Goal: Transaction & Acquisition: Purchase product/service

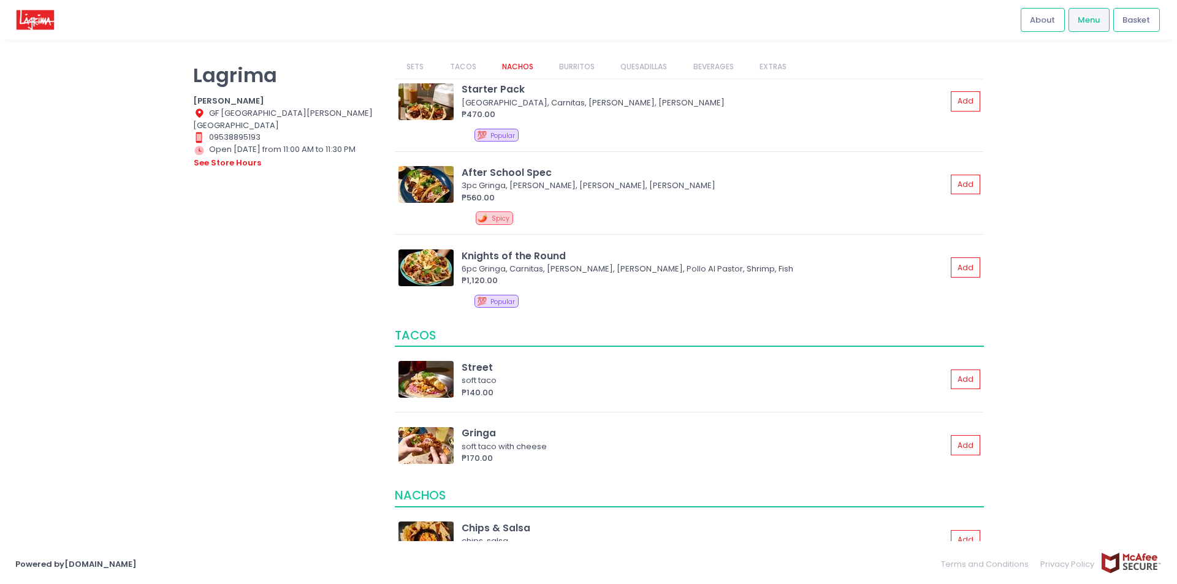
scroll to position [61, 0]
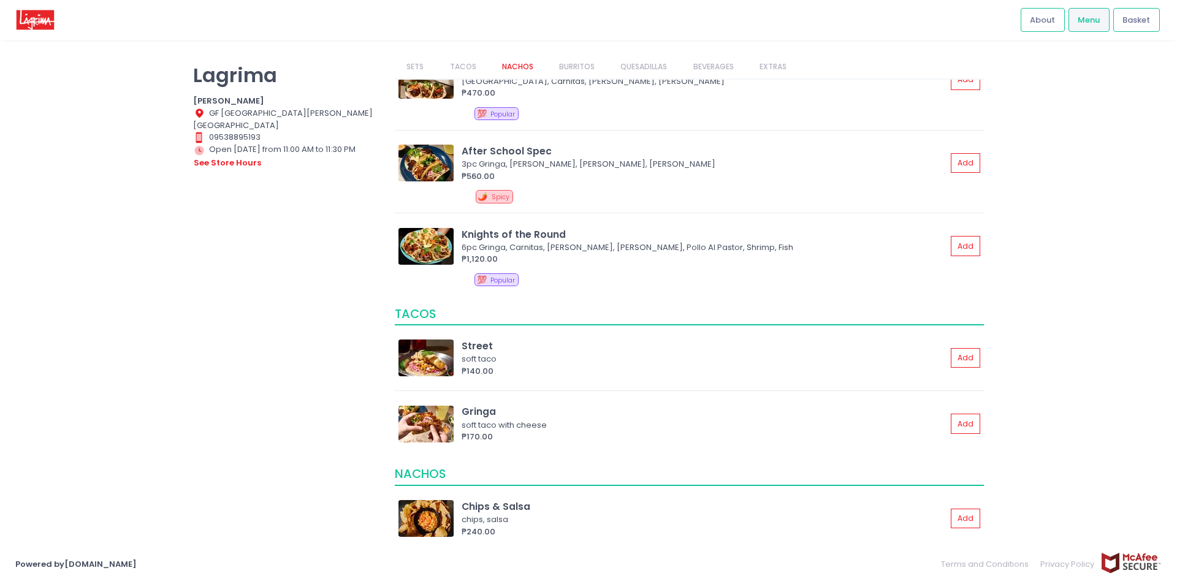
click at [457, 66] on link "TACOS" at bounding box center [463, 66] width 50 height 23
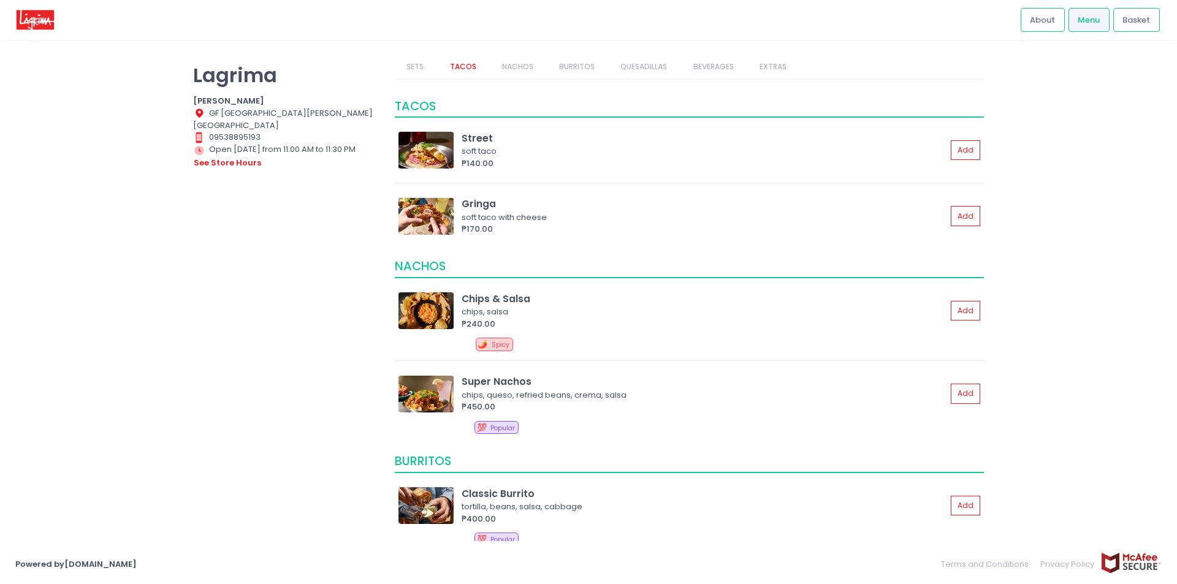
scroll to position [278, 0]
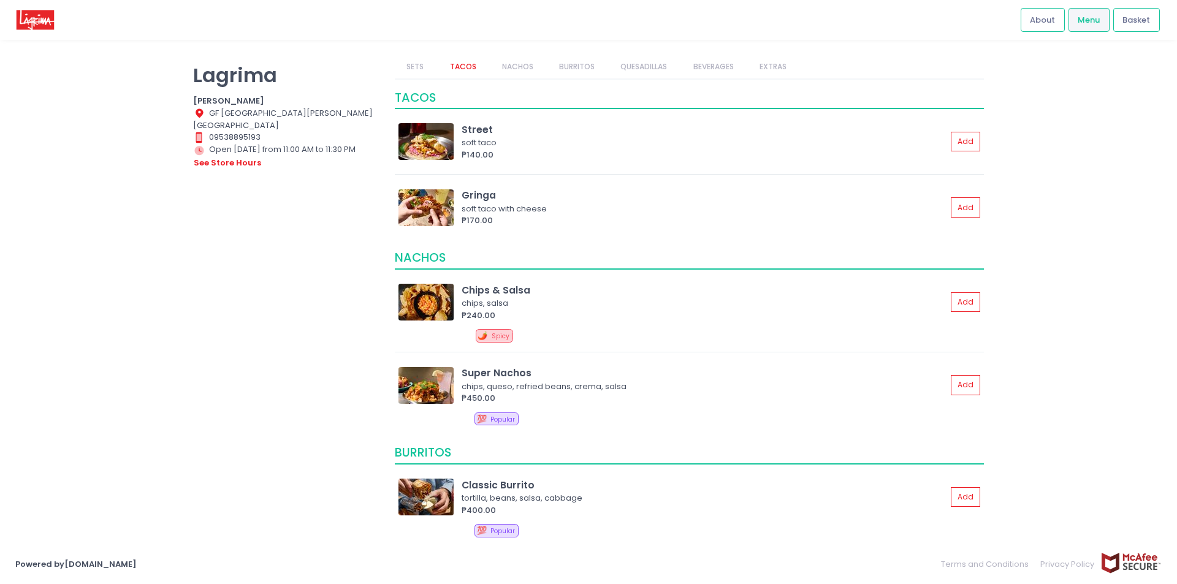
click at [415, 60] on link "SETS" at bounding box center [415, 66] width 41 height 23
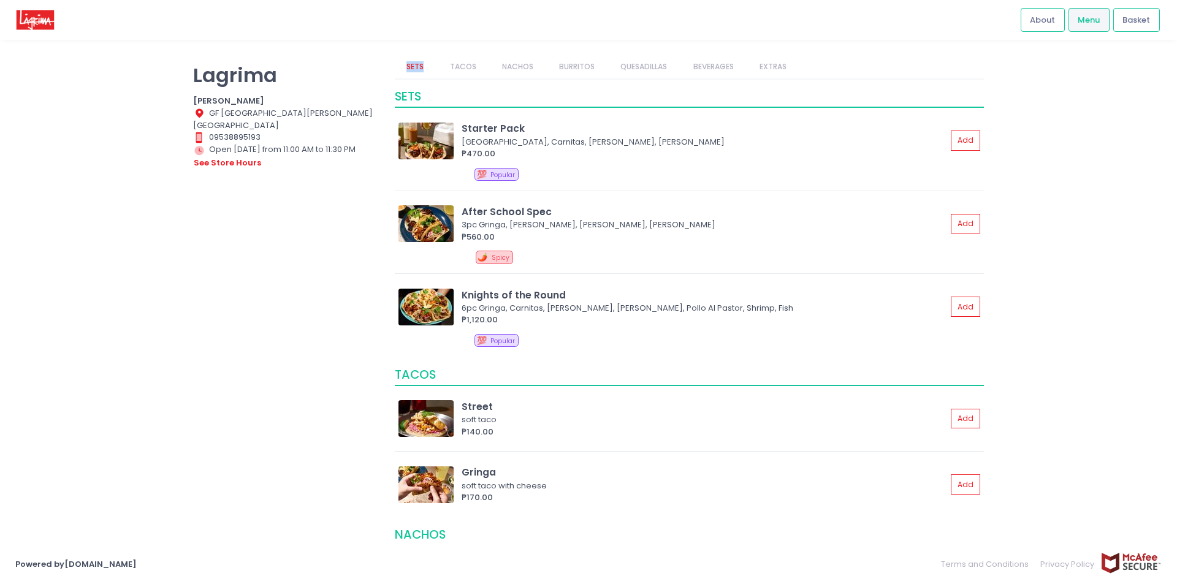
scroll to position [0, 0]
click at [461, 69] on link "TACOS" at bounding box center [463, 66] width 50 height 23
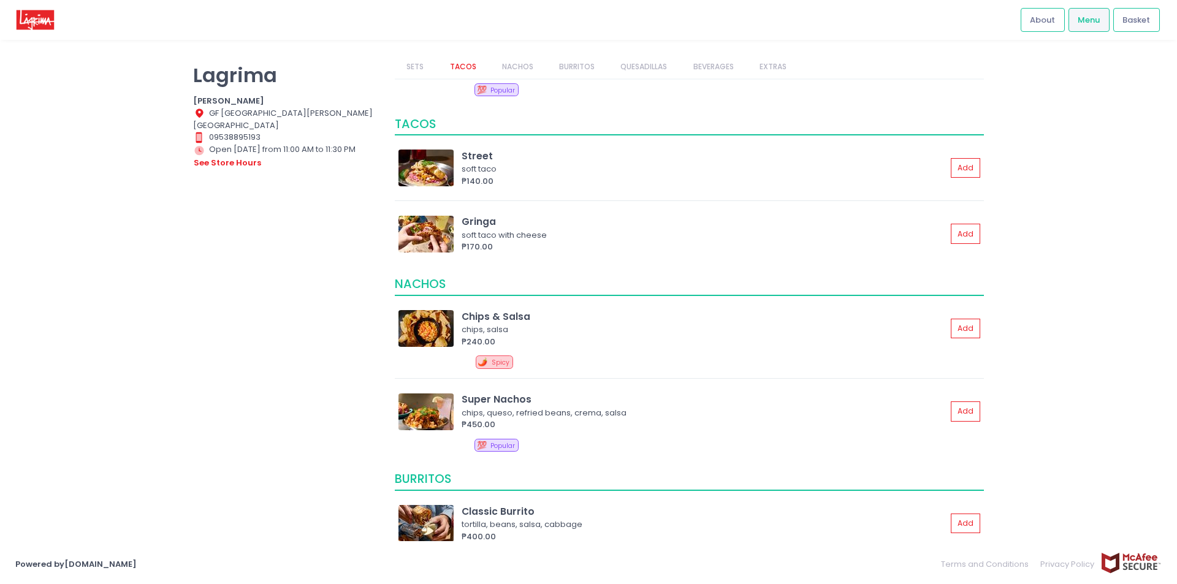
scroll to position [278, 0]
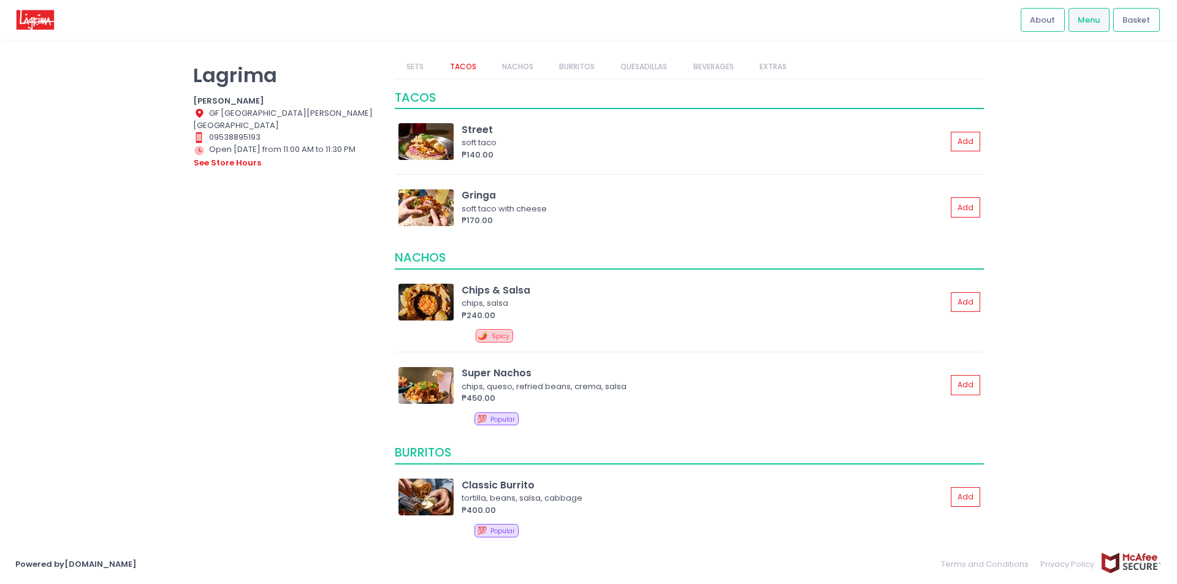
click at [519, 62] on link "NACHOS" at bounding box center [517, 66] width 55 height 23
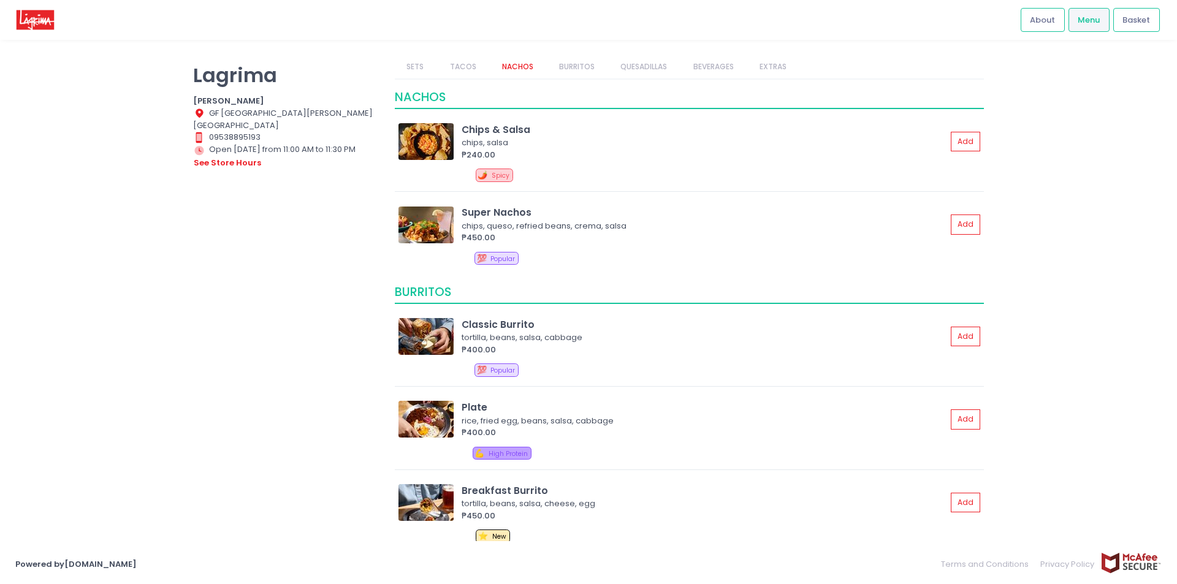
click at [570, 66] on link "BURRITOS" at bounding box center [576, 66] width 59 height 23
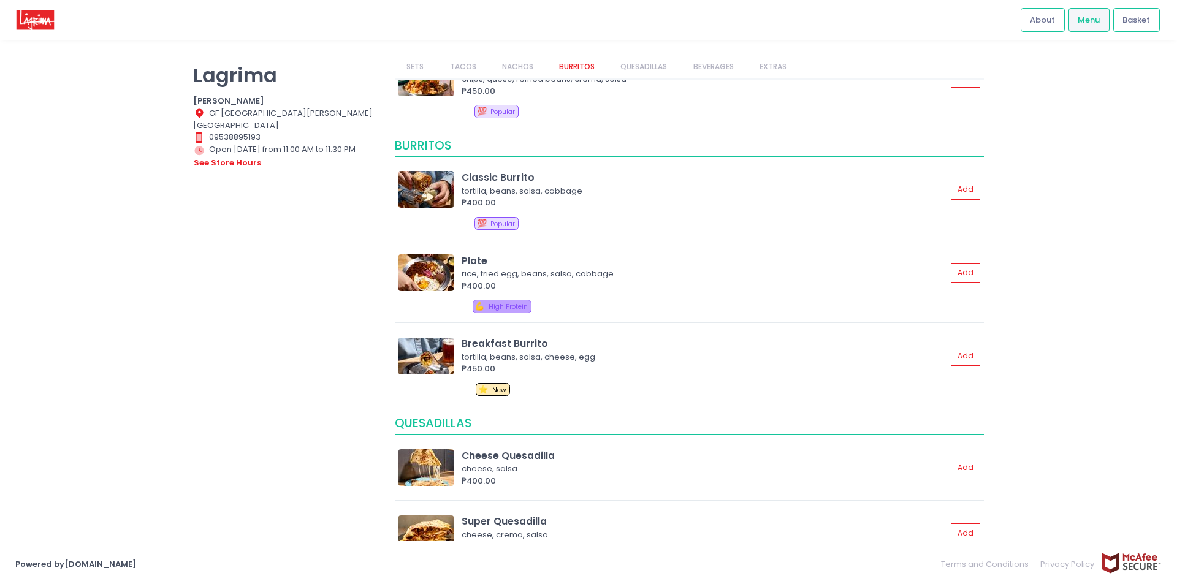
scroll to position [633, 0]
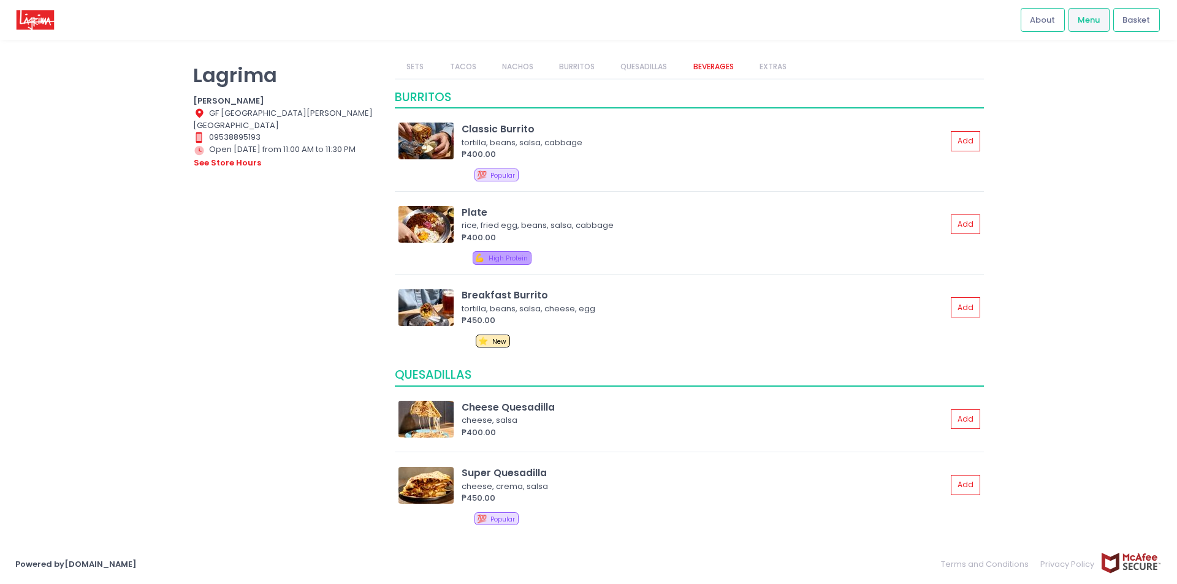
click at [636, 67] on link "QUESADILLAS" at bounding box center [644, 66] width 70 height 23
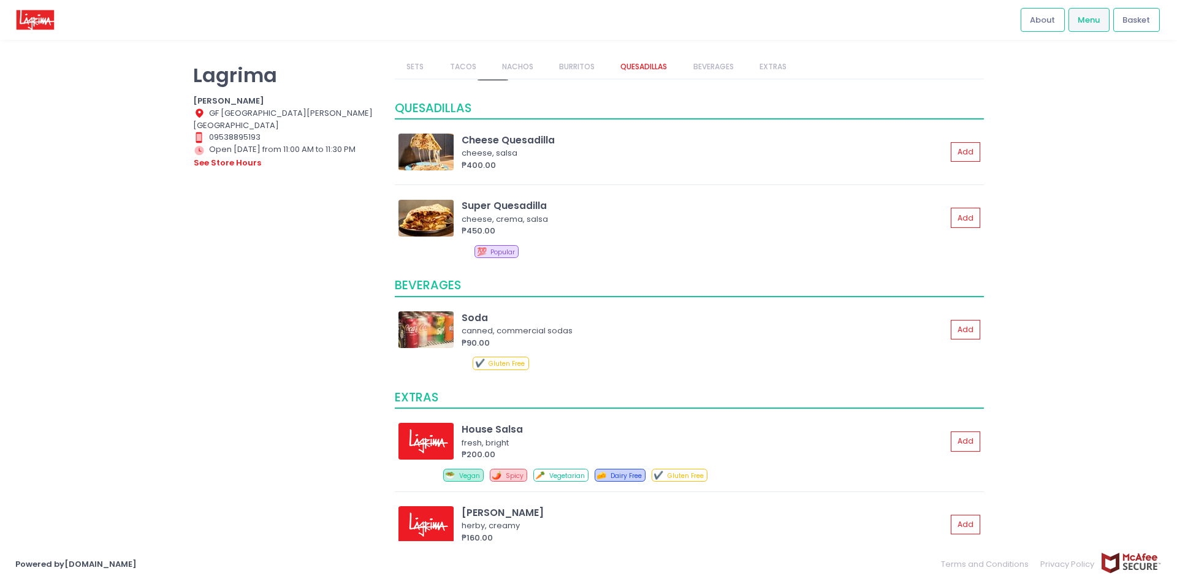
scroll to position [911, 0]
